Goal: Transaction & Acquisition: Purchase product/service

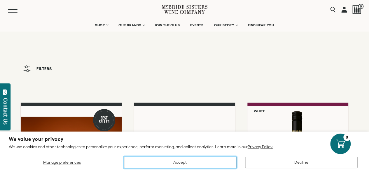
click at [194, 163] on button "Accept" at bounding box center [180, 162] width 112 height 11
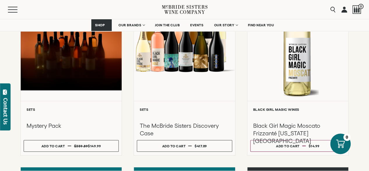
scroll to position [129, 0]
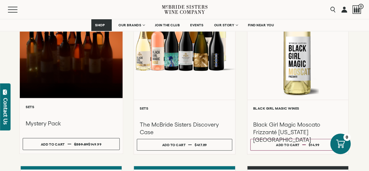
click at [65, 123] on h3 "Mystery Pack" at bounding box center [71, 123] width 91 height 8
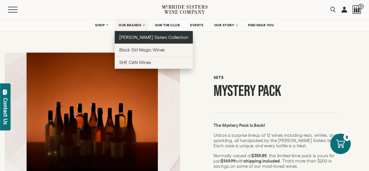
click at [140, 41] on link "[PERSON_NAME] Sisters Collection" at bounding box center [154, 37] width 79 height 13
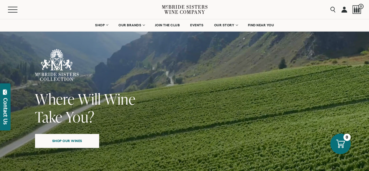
scroll to position [23, 0]
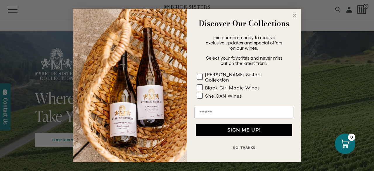
click at [294, 18] on circle "Close dialog" at bounding box center [294, 15] width 7 height 7
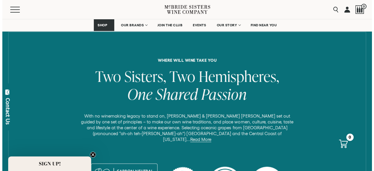
scroll to position [210, 0]
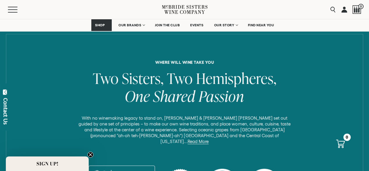
click at [13, 13] on div "Menu" at bounding box center [85, 9] width 154 height 19
click at [14, 8] on button "Menu" at bounding box center [18, 10] width 21 height 6
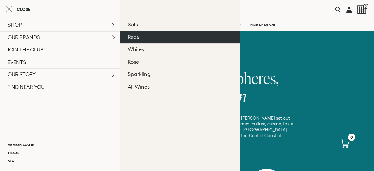
click at [136, 37] on link "Reds" at bounding box center [180, 37] width 120 height 13
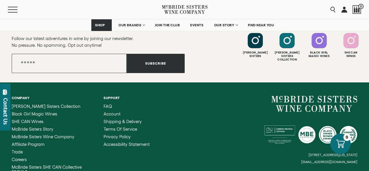
scroll to position [946, 0]
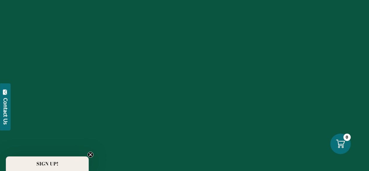
scroll to position [210, 0]
